Goal: Book appointment/travel/reservation

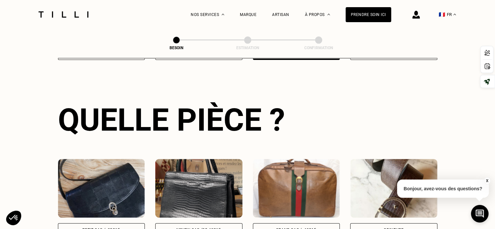
scroll to position [212, 0]
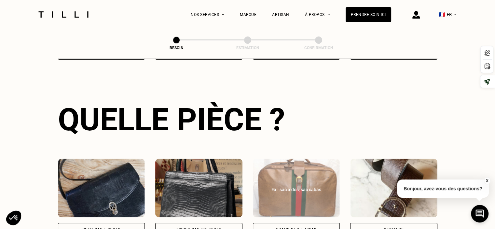
click at [302, 186] on div "Ex : sac à dos, sac cabas" at bounding box center [296, 189] width 73 height 7
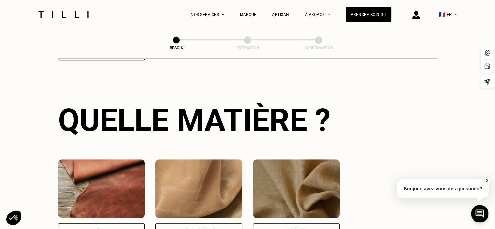
scroll to position [477, 0]
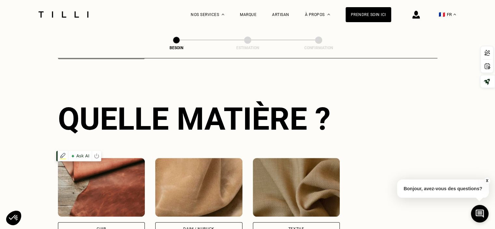
click at [112, 176] on img at bounding box center [101, 187] width 87 height 59
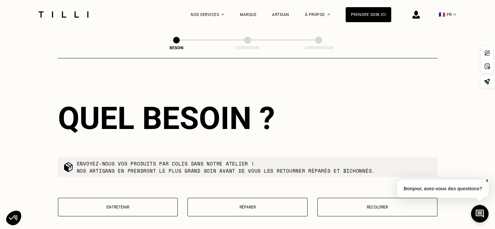
scroll to position [655, 0]
click at [246, 204] on p "Réparer" at bounding box center [247, 206] width 113 height 5
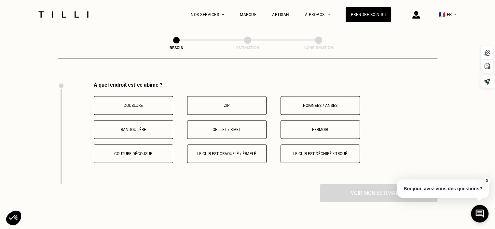
scroll to position [822, 0]
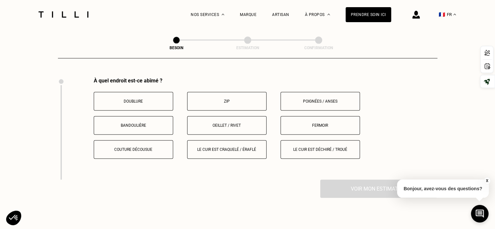
click at [133, 140] on button "Couture décousue" at bounding box center [133, 149] width 79 height 19
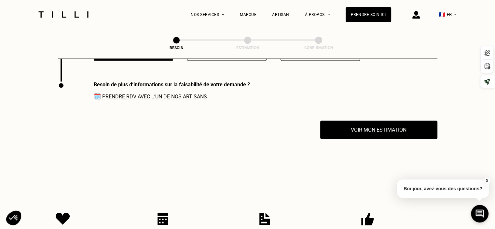
scroll to position [924, 0]
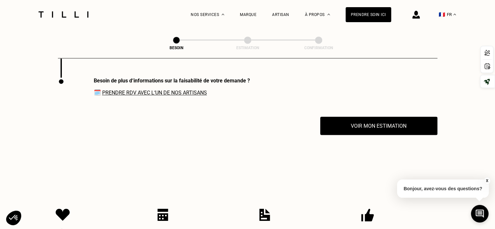
click at [171, 89] on link "Prendre RDV avec l‘un de nos artisans" at bounding box center [154, 92] width 105 height 6
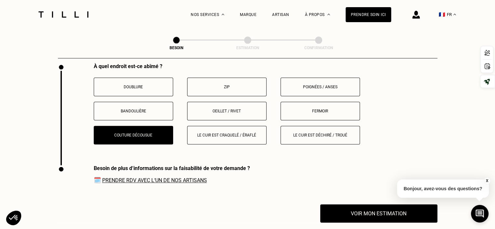
scroll to position [826, 0]
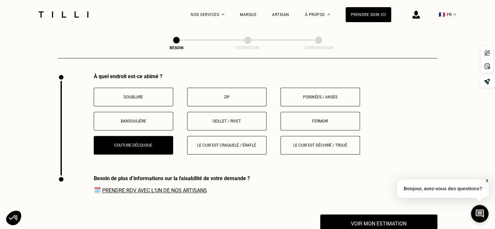
click at [141, 88] on button "Doublure" at bounding box center [133, 96] width 79 height 19
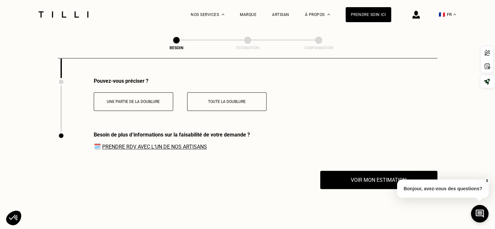
scroll to position [924, 0]
click at [147, 99] on p "Une partie de la doublure" at bounding box center [133, 101] width 72 height 5
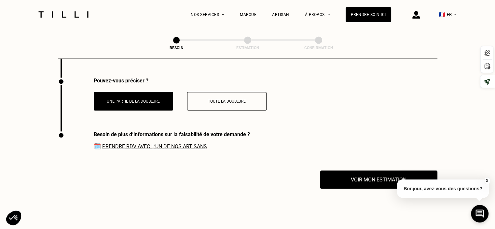
click at [179, 143] on link "Prendre RDV avec l‘un de nos artisans" at bounding box center [154, 146] width 105 height 6
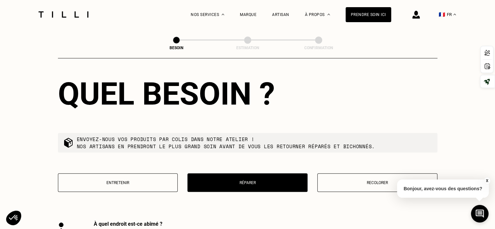
scroll to position [599, 0]
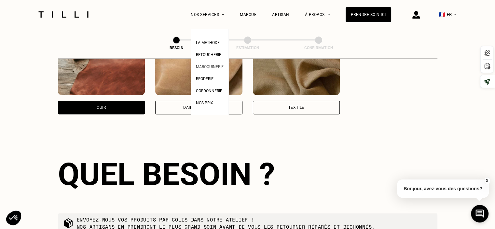
click at [218, 66] on span "Maroquinerie" at bounding box center [210, 66] width 28 height 5
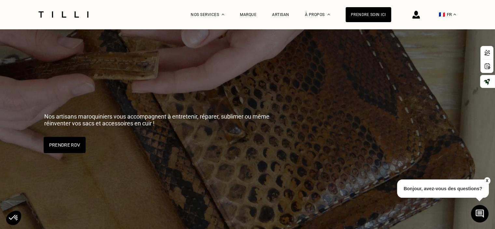
click at [69, 144] on button "Prendre RDV" at bounding box center [65, 145] width 42 height 16
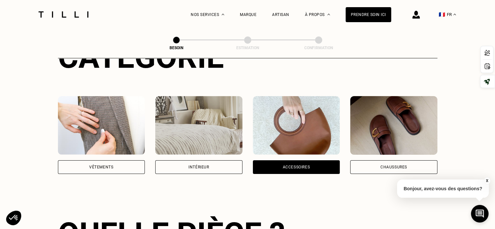
scroll to position [130, 0]
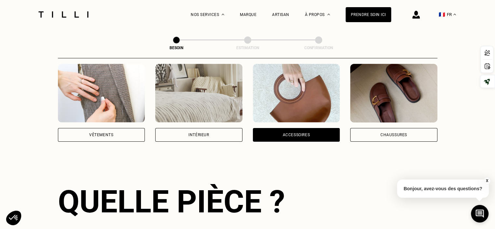
click at [290, 133] on div "Accessoires" at bounding box center [295, 135] width 27 height 4
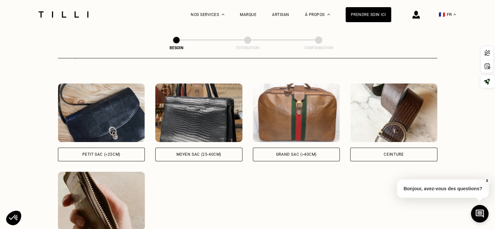
scroll to position [277, 0]
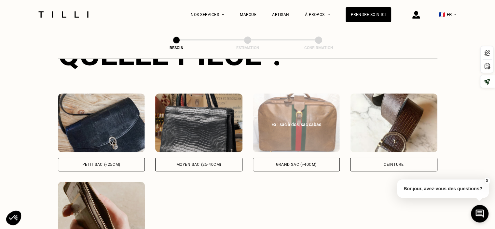
click at [298, 121] on div "Ex : sac à dos, sac cabas" at bounding box center [296, 124] width 73 height 7
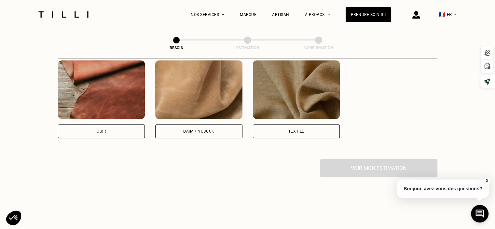
scroll to position [575, 0]
click at [102, 102] on img at bounding box center [101, 89] width 87 height 59
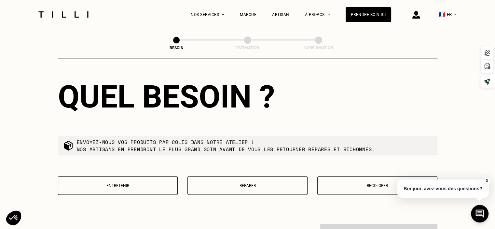
scroll to position [687, 0]
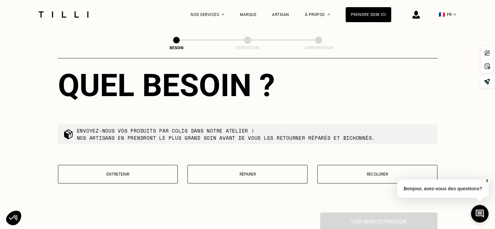
click at [252, 172] on p "Réparer" at bounding box center [247, 174] width 113 height 5
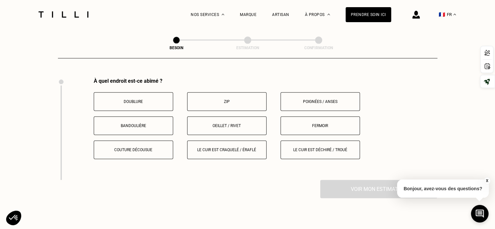
scroll to position [822, 0]
click at [146, 147] on p "Couture décousue" at bounding box center [133, 149] width 72 height 5
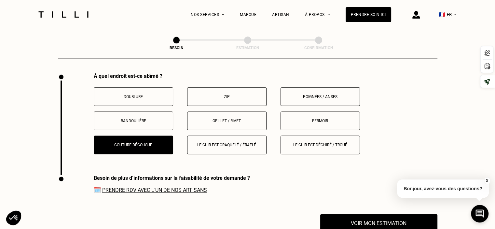
scroll to position [826, 0]
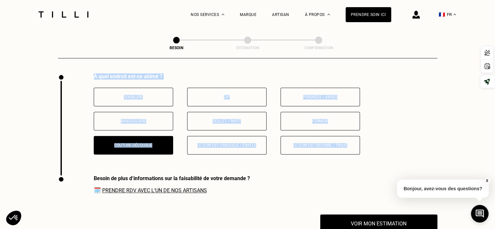
drag, startPoint x: 64, startPoint y: 73, endPoint x: 62, endPoint y: 186, distance: 113.8
click at [82, 141] on div "À quel endroit est-ce abîmé ? Doublure Zip Poignées / anses Bandoulière Oeillet…" at bounding box center [247, 124] width 379 height 102
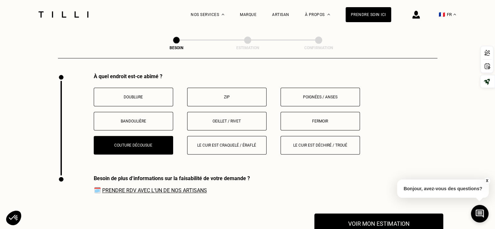
click at [381, 220] on button "Voir mon estimation" at bounding box center [378, 223] width 129 height 20
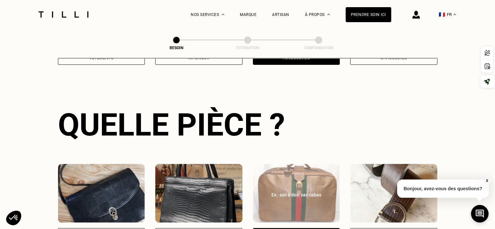
scroll to position [228, 0]
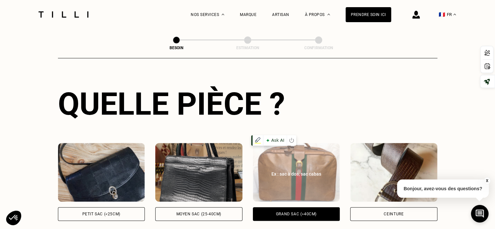
click at [295, 158] on img at bounding box center [296, 172] width 87 height 59
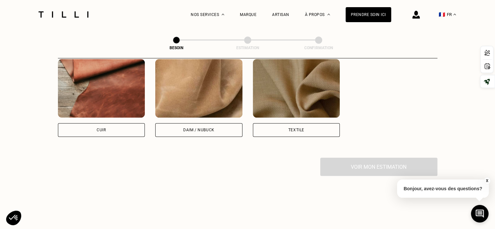
scroll to position [607, 0]
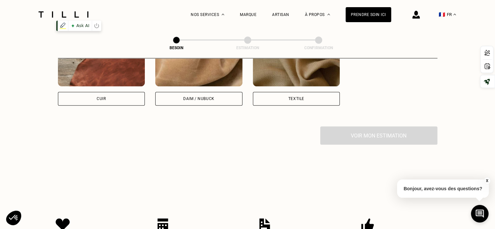
click at [105, 70] on img at bounding box center [101, 57] width 87 height 59
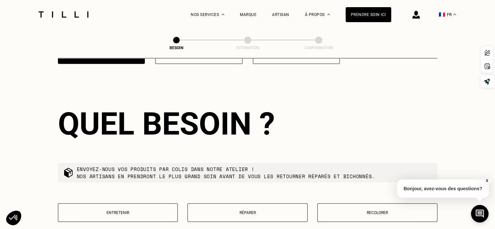
scroll to position [655, 0]
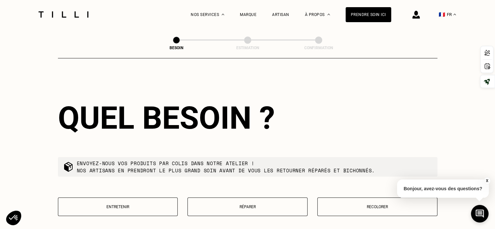
click at [249, 204] on p "Réparer" at bounding box center [247, 206] width 113 height 5
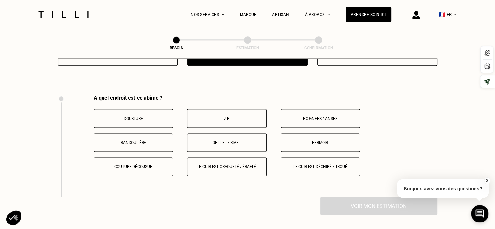
scroll to position [822, 0]
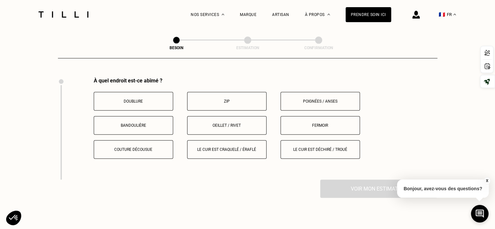
click at [144, 147] on p "Couture décousue" at bounding box center [133, 149] width 72 height 5
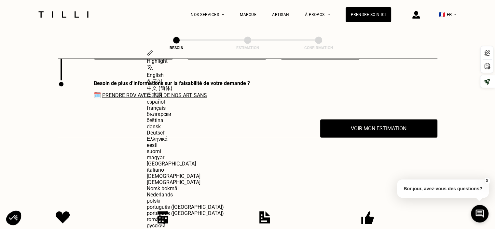
scroll to position [924, 0]
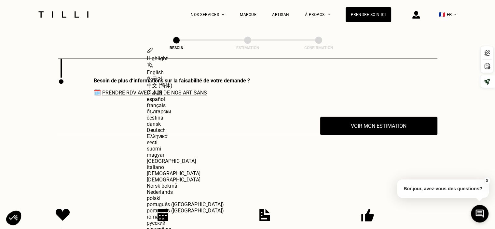
click at [177, 89] on link "Prendre RDV avec l‘un de nos artisans" at bounding box center [154, 92] width 105 height 6
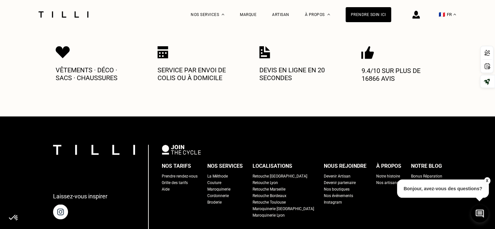
scroll to position [1086, 0]
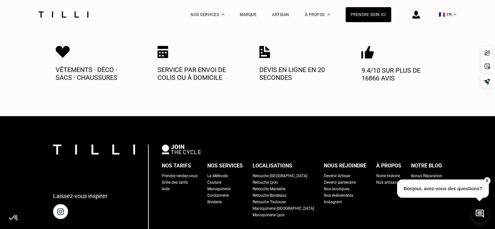
click at [63, 48] on img at bounding box center [63, 52] width 14 height 12
drag, startPoint x: 166, startPoint y: 48, endPoint x: 233, endPoint y: 51, distance: 66.4
click at [167, 48] on img at bounding box center [162, 52] width 11 height 12
drag, startPoint x: 261, startPoint y: 53, endPoint x: 276, endPoint y: 51, distance: 15.1
click at [261, 53] on img at bounding box center [264, 52] width 11 height 12
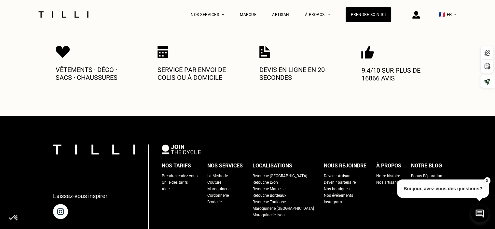
click at [378, 56] on div "9.4/10 sur plus de 16866 avis" at bounding box center [400, 67] width 78 height 43
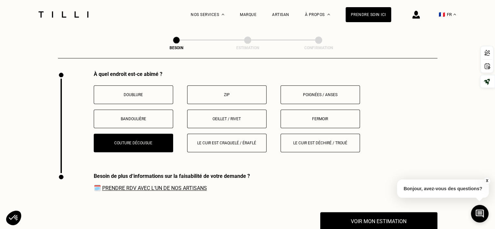
scroll to position [826, 0]
